Goal: Task Accomplishment & Management: Manage account settings

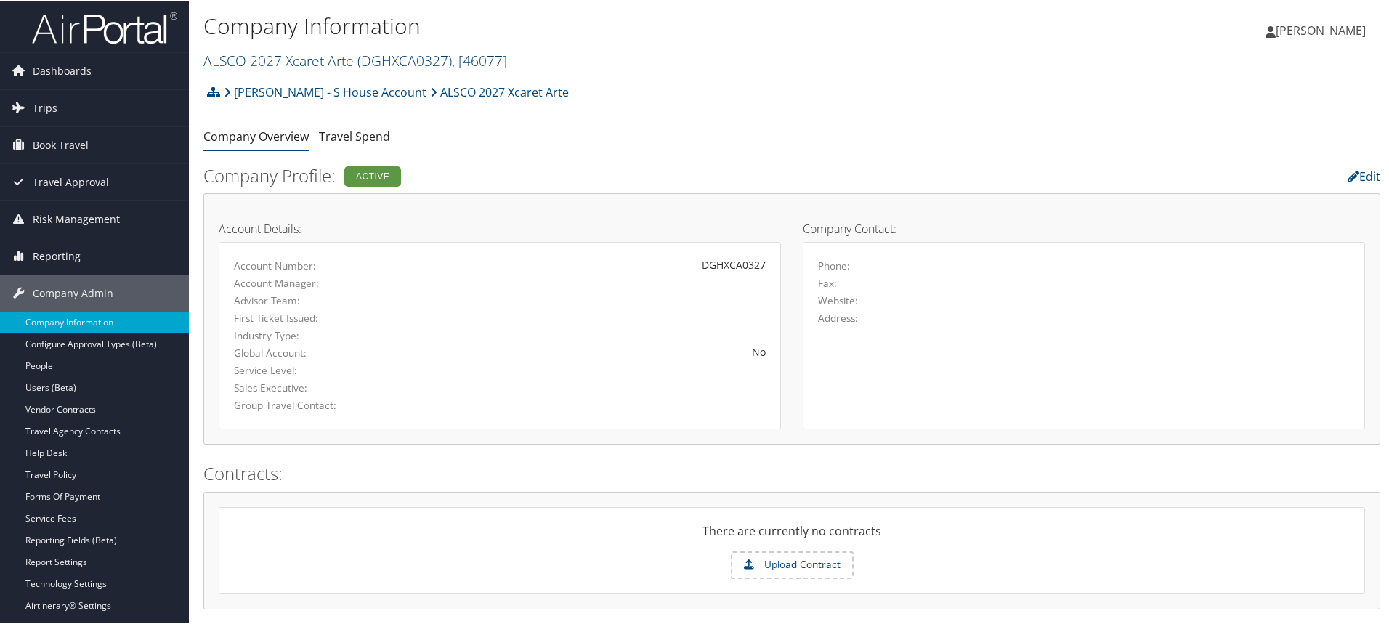
click at [351, 63] on link "ALSCO 2027 Xcaret Arte ( DGHXCA0327 ) , [ 46077 ]" at bounding box center [355, 59] width 304 height 20
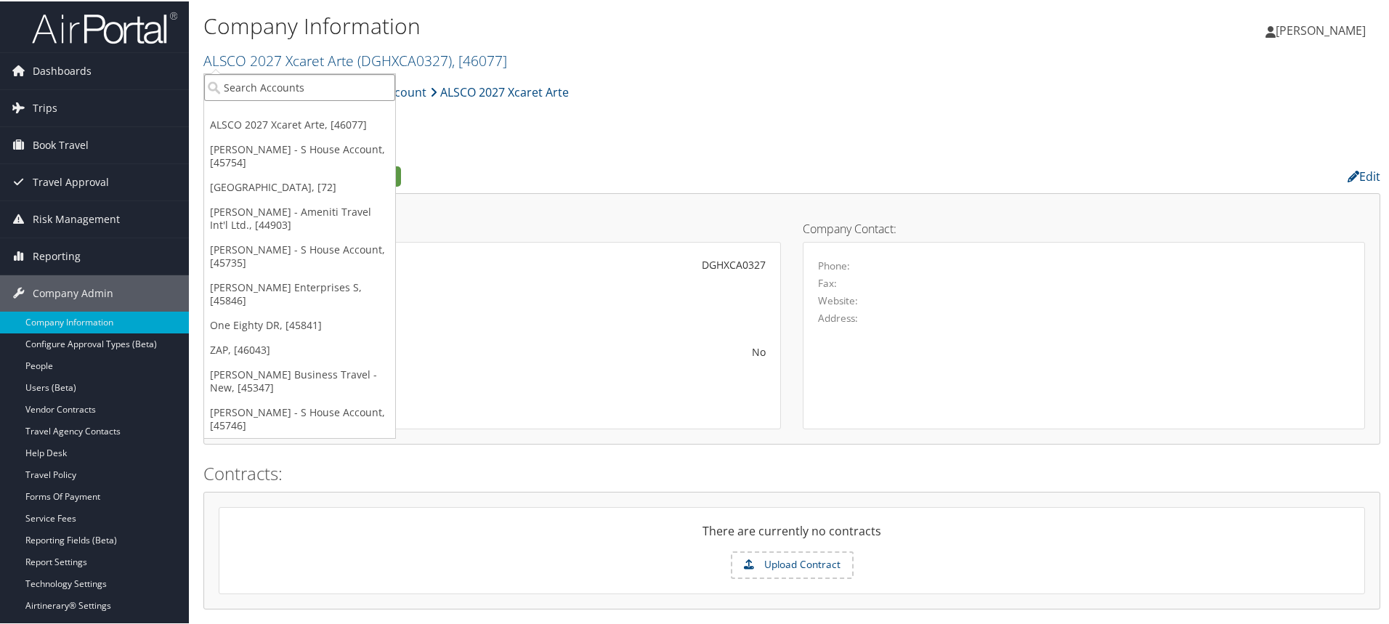
click at [321, 76] on input "search" at bounding box center [299, 86] width 191 height 27
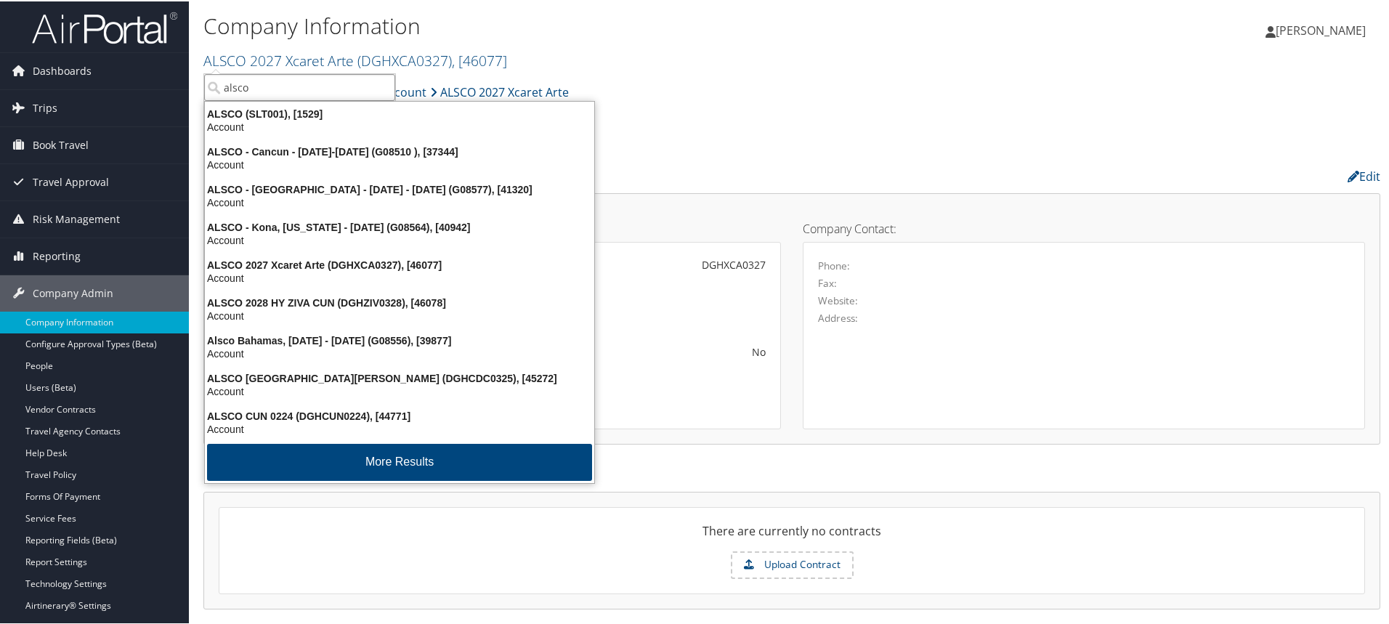
type input "alsco"
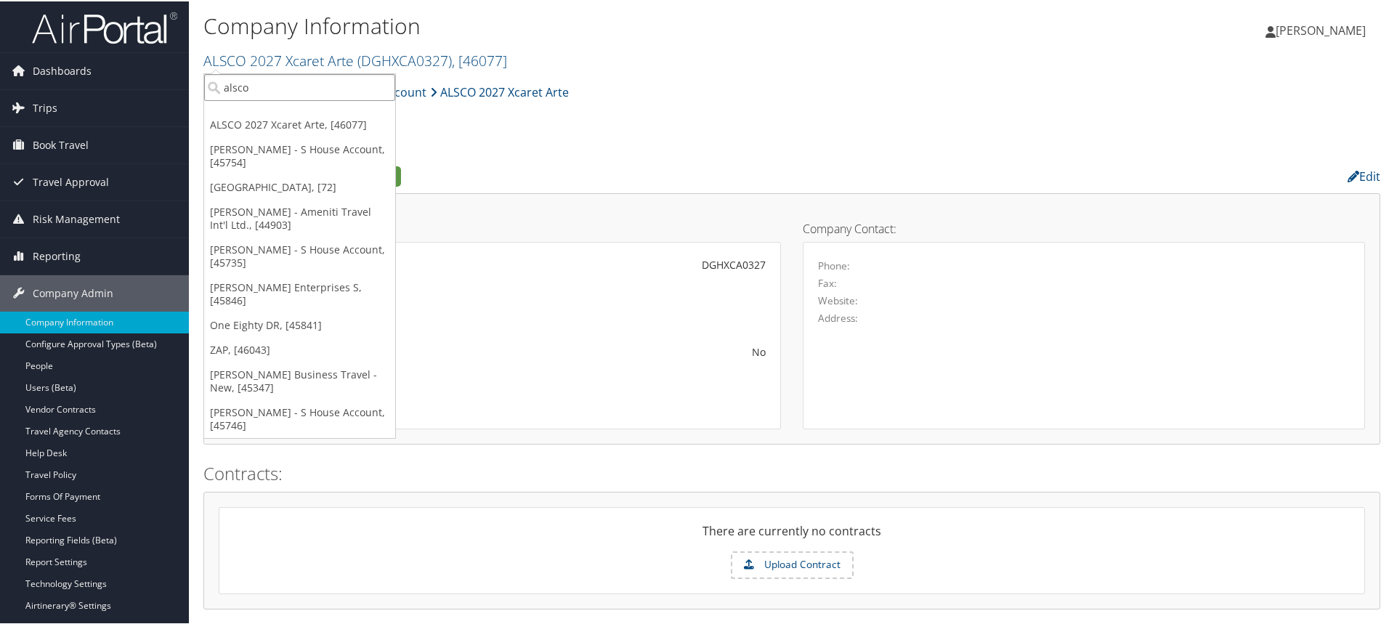
click at [269, 90] on input "alsco" at bounding box center [299, 86] width 191 height 27
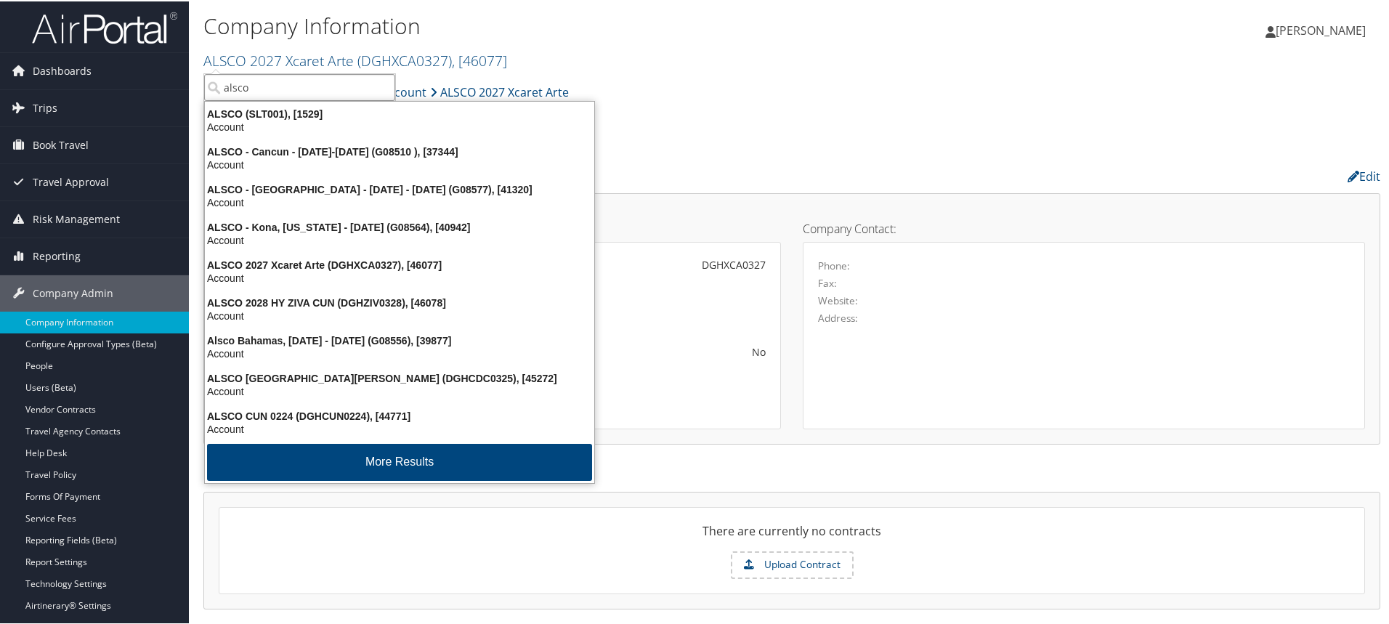
type input "alsco"
click at [744, 129] on ul "Company Overview Travel Spend" at bounding box center [791, 136] width 1177 height 26
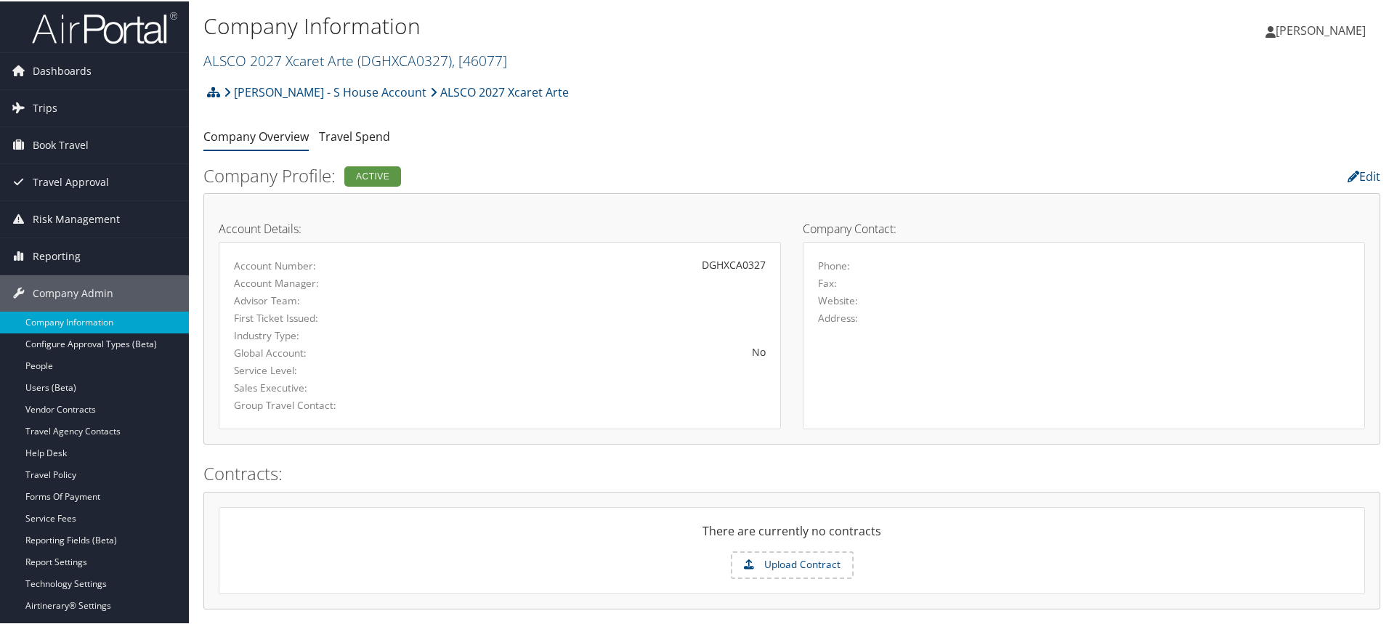
click at [297, 65] on link "ALSCO 2027 Xcaret Arte ( DGHXCA0327 ) , [ 46077 ]" at bounding box center [355, 59] width 304 height 20
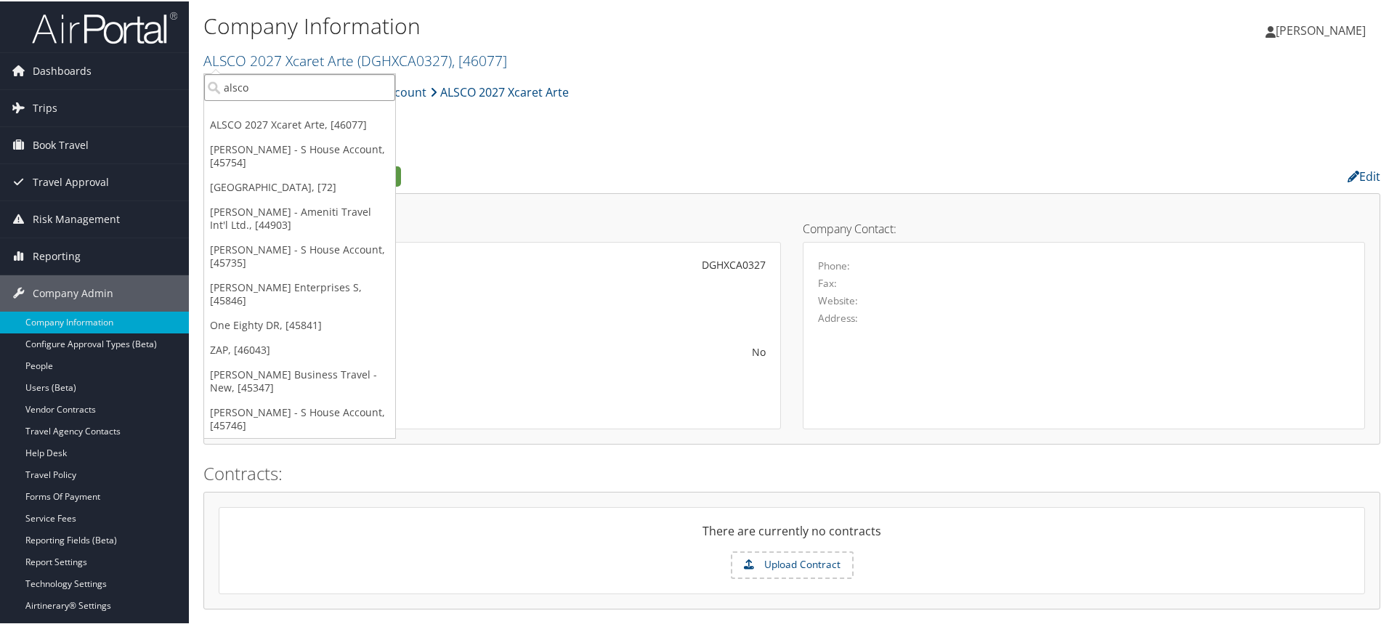
click at [267, 88] on input "alsco" at bounding box center [299, 86] width 191 height 27
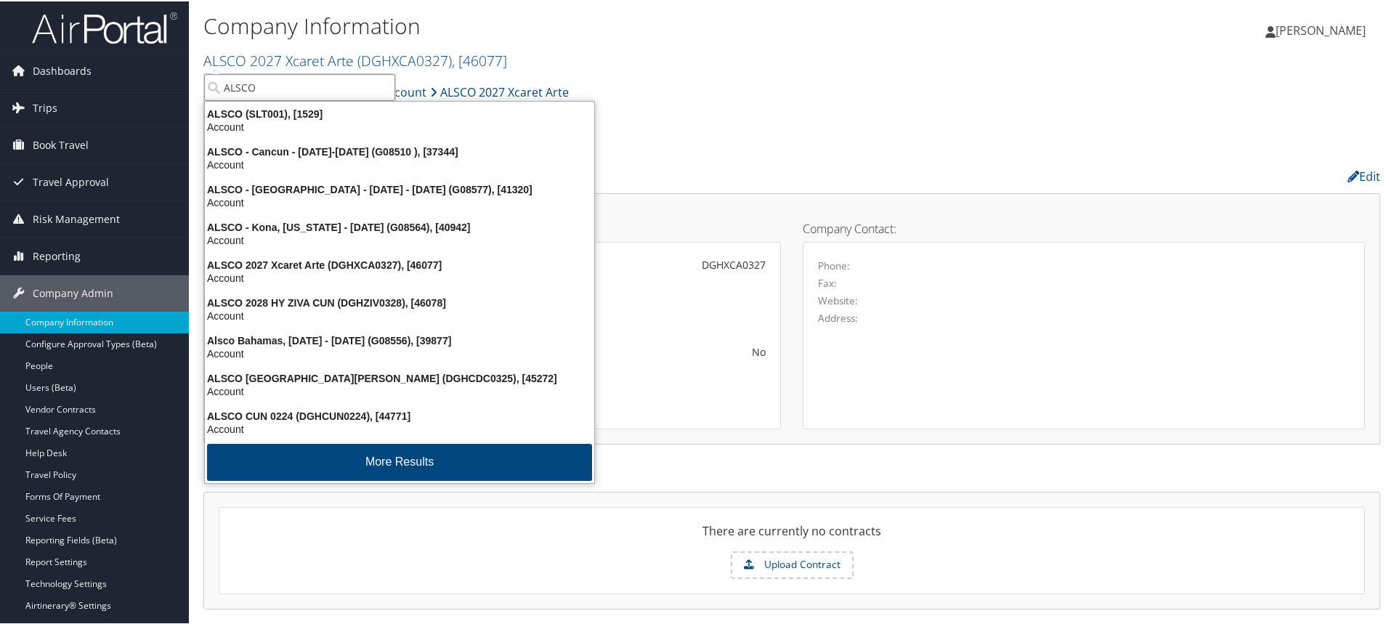
type input "ALSCO"
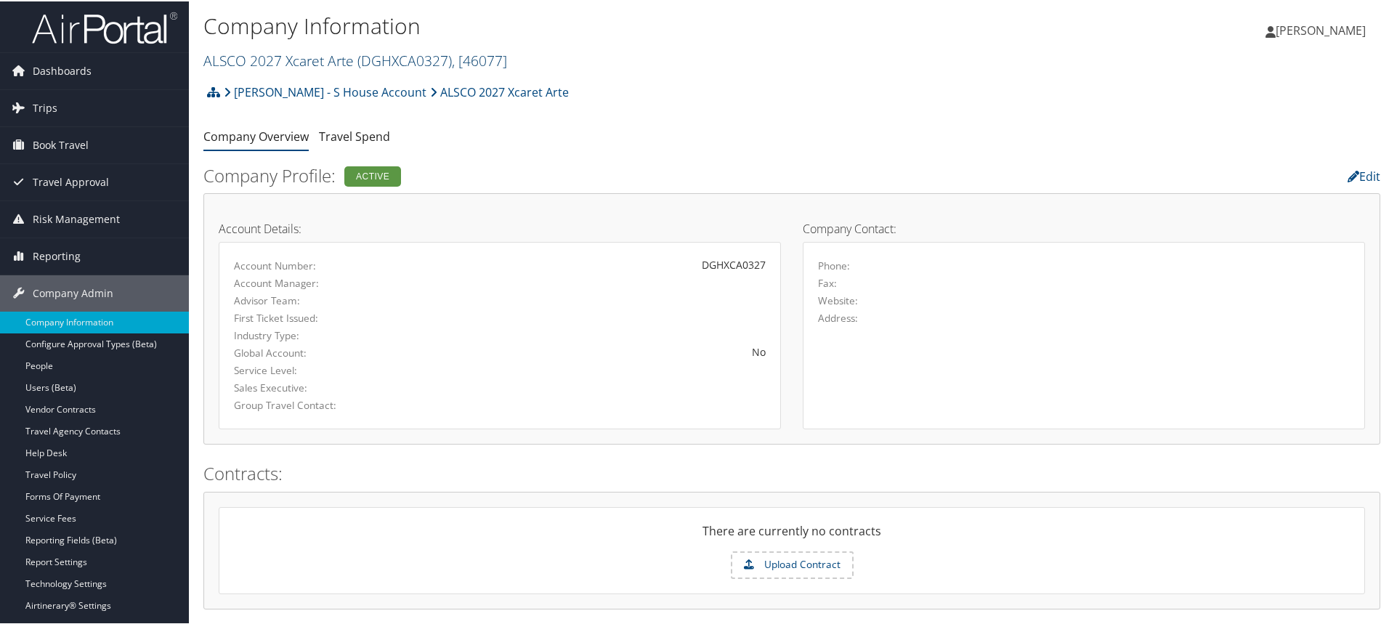
click at [269, 55] on link "ALSCO 2027 Xcaret Arte ( DGHXCA0327 ) , [ 46077 ]" at bounding box center [355, 59] width 304 height 20
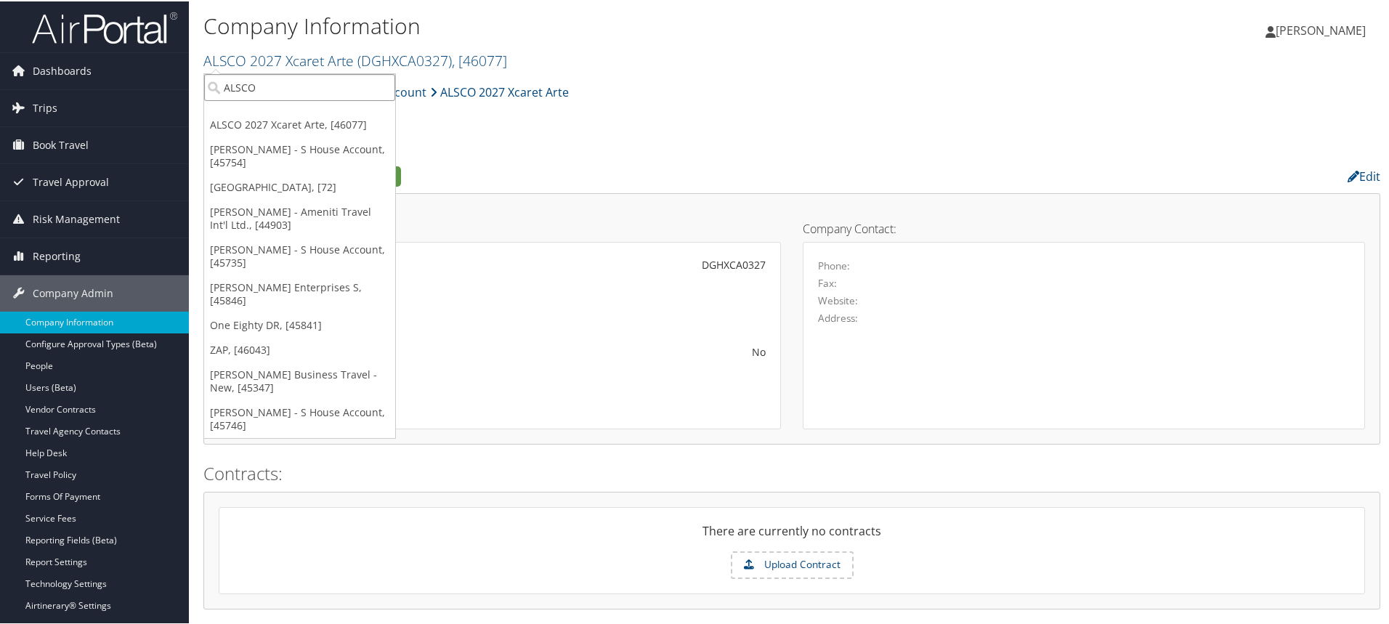
click at [262, 88] on input "ALSCO" at bounding box center [299, 86] width 191 height 27
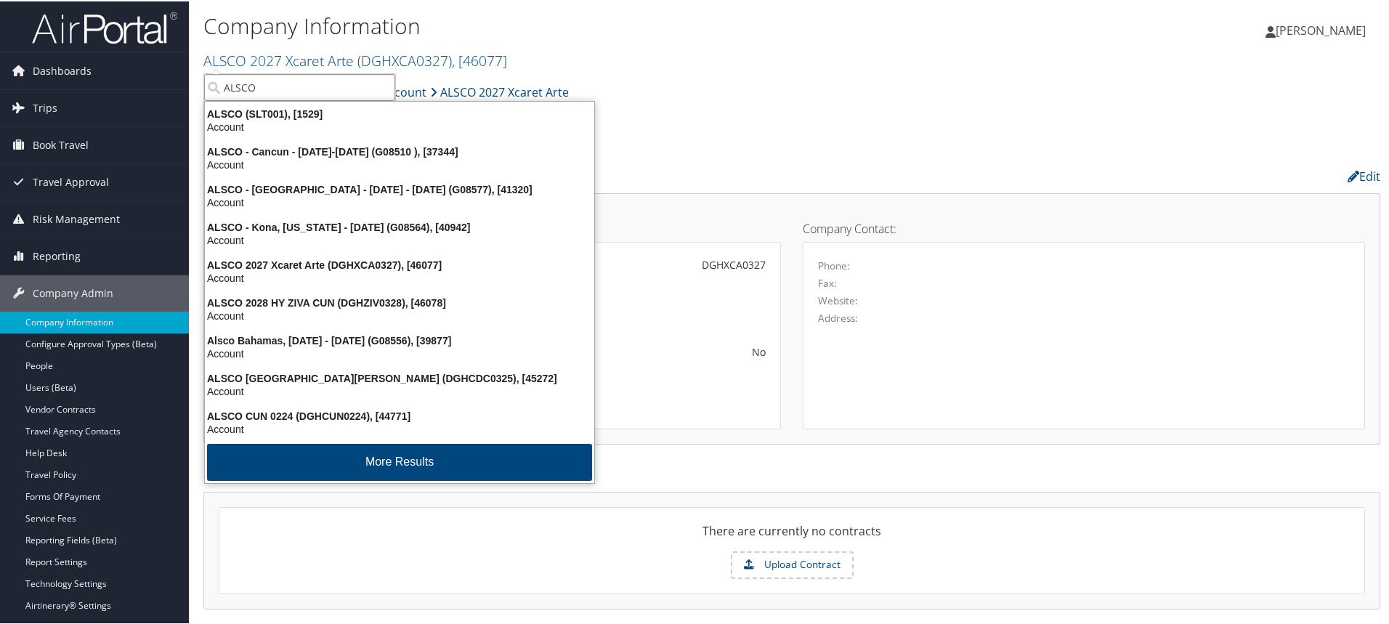
type input "ALSCO"
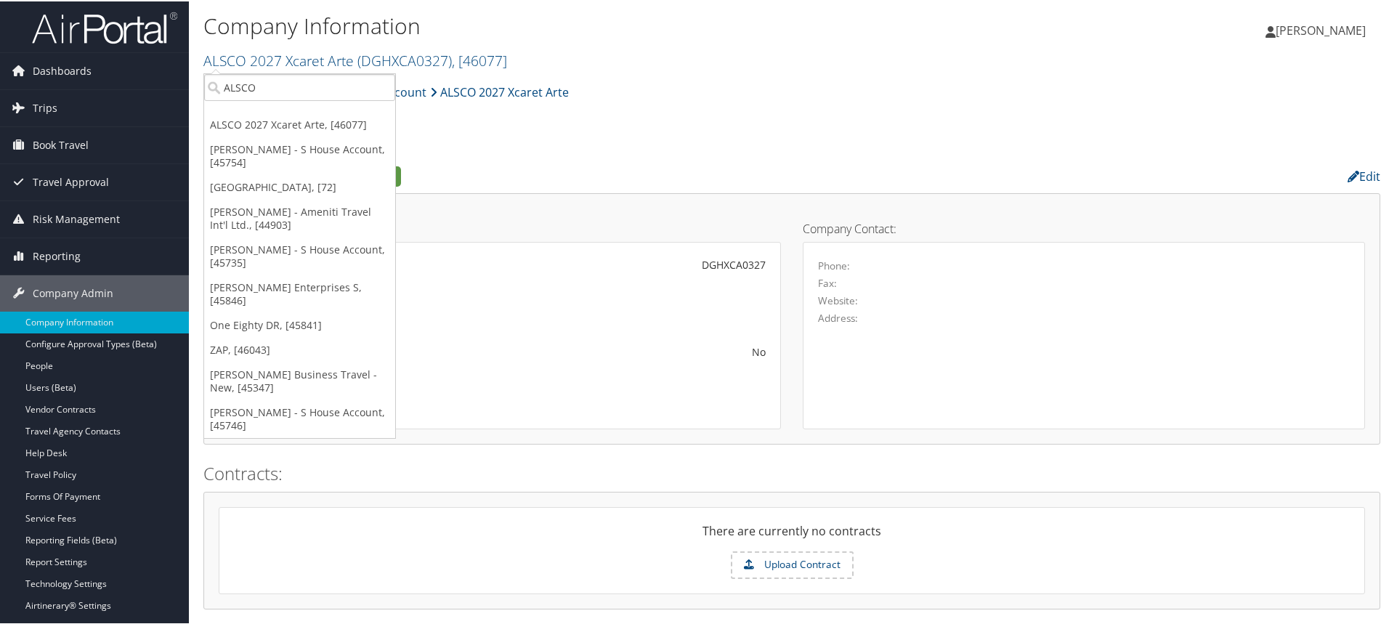
click at [676, 142] on ul "Company Overview Travel Spend" at bounding box center [791, 136] width 1177 height 26
